Goal: Transaction & Acquisition: Register for event/course

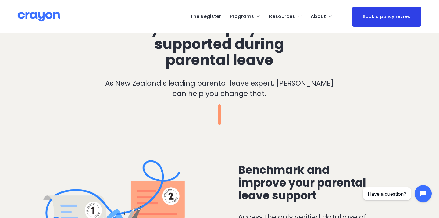
scroll to position [422, 0]
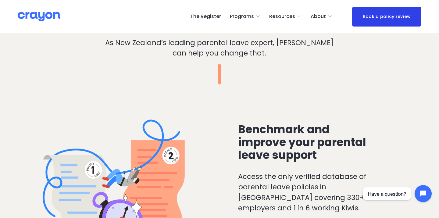
click at [215, 19] on link "The Register" at bounding box center [205, 17] width 31 height 10
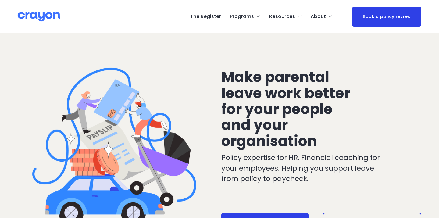
scroll to position [422, 0]
